Goal: Find specific page/section: Find specific page/section

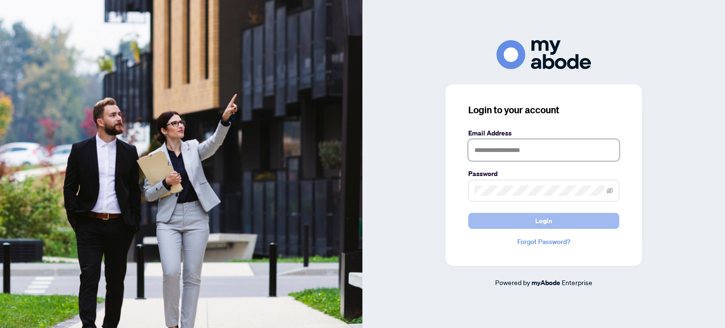
type input "**********"
click at [491, 213] on button "Login" at bounding box center [543, 221] width 151 height 16
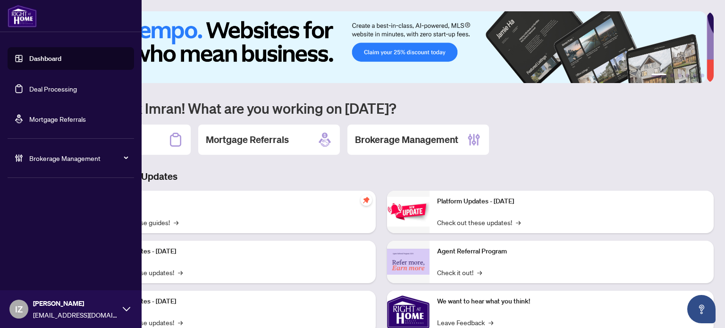
click at [59, 86] on link "Deal Processing" at bounding box center [53, 89] width 48 height 8
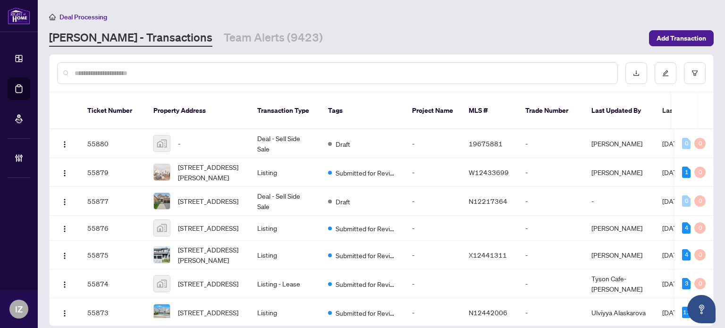
click at [161, 69] on input "text" at bounding box center [342, 73] width 535 height 10
